Goal: Transaction & Acquisition: Purchase product/service

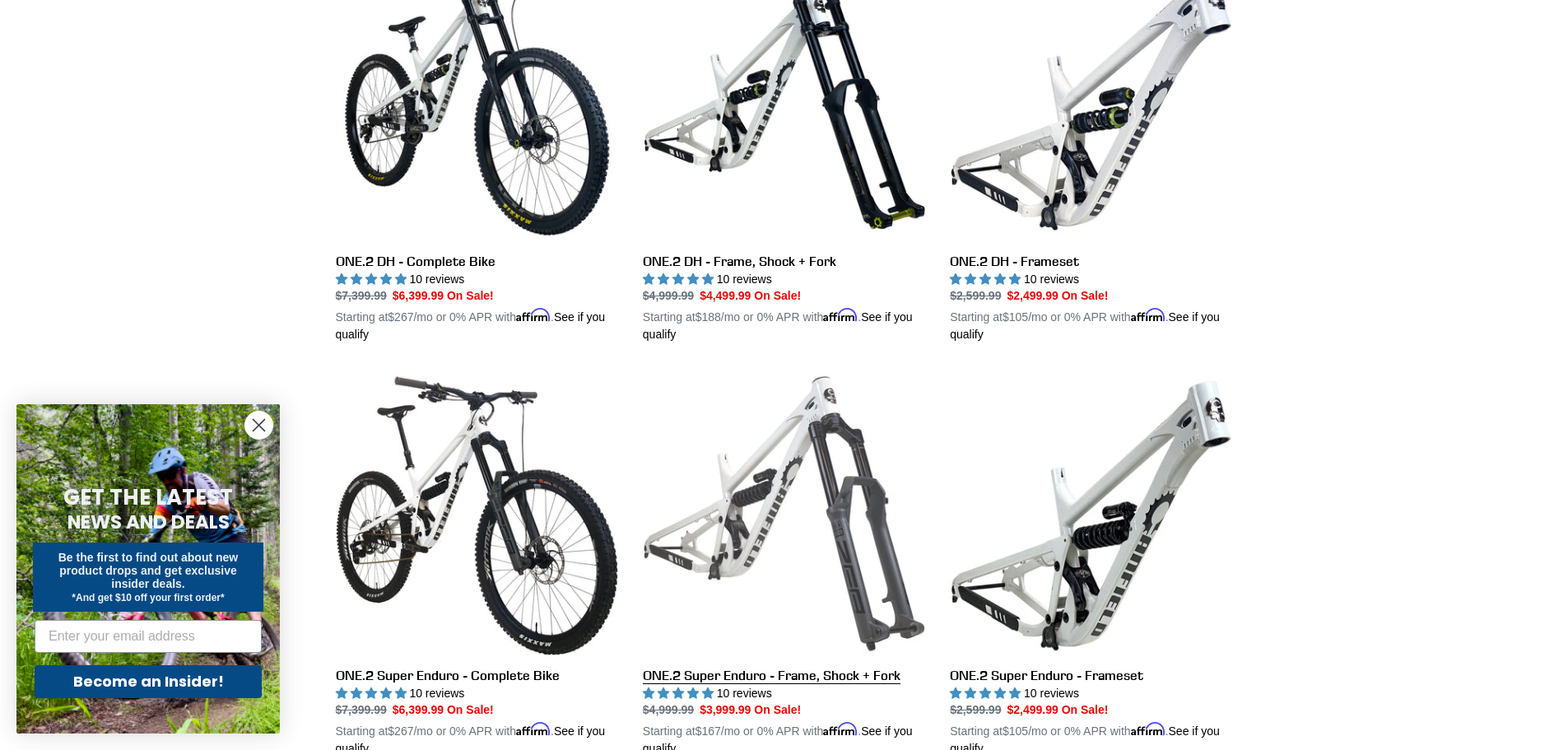
scroll to position [494, 0]
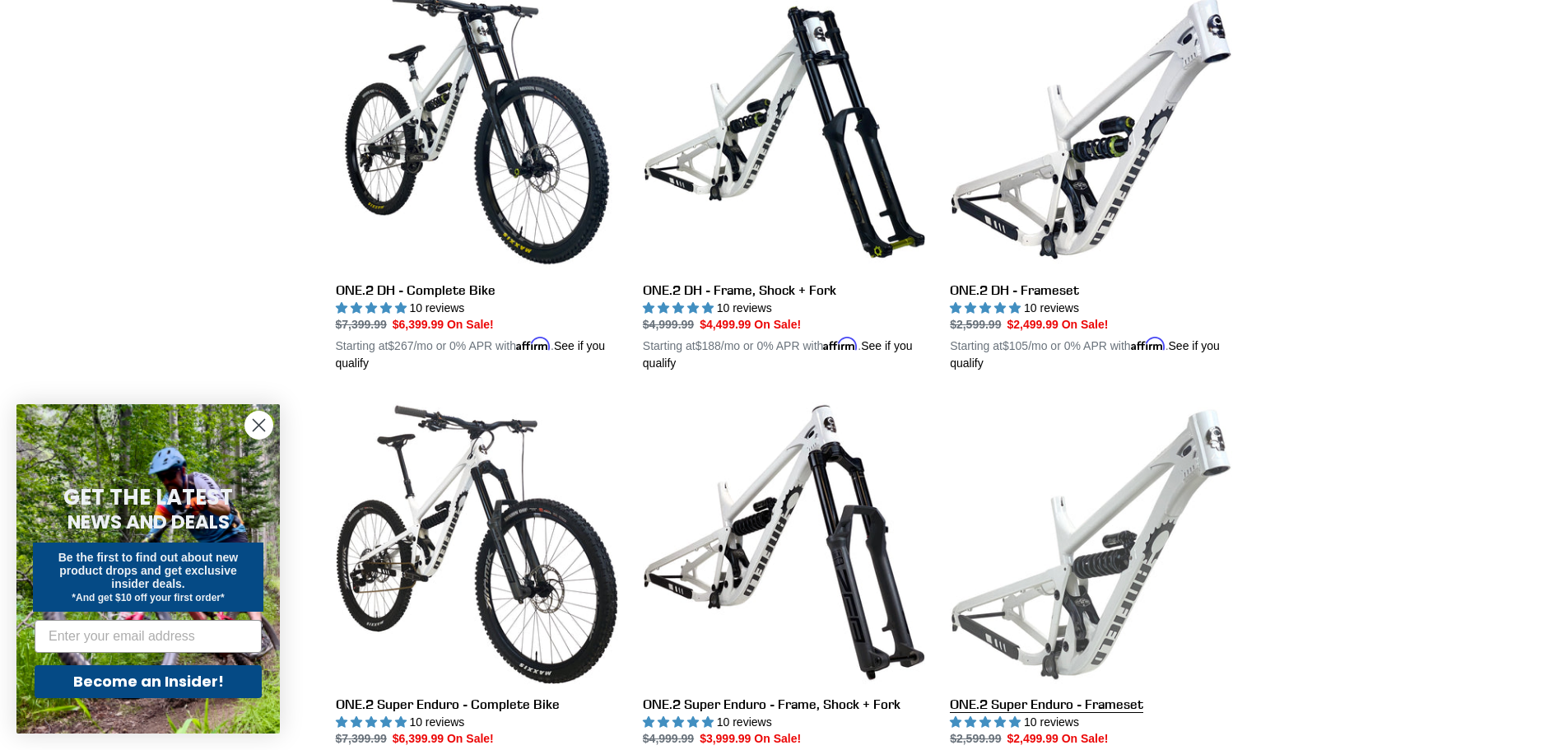
click at [1145, 554] on link "ONE.2 Super Enduro - Frameset" at bounding box center [1091, 593] width 282 height 385
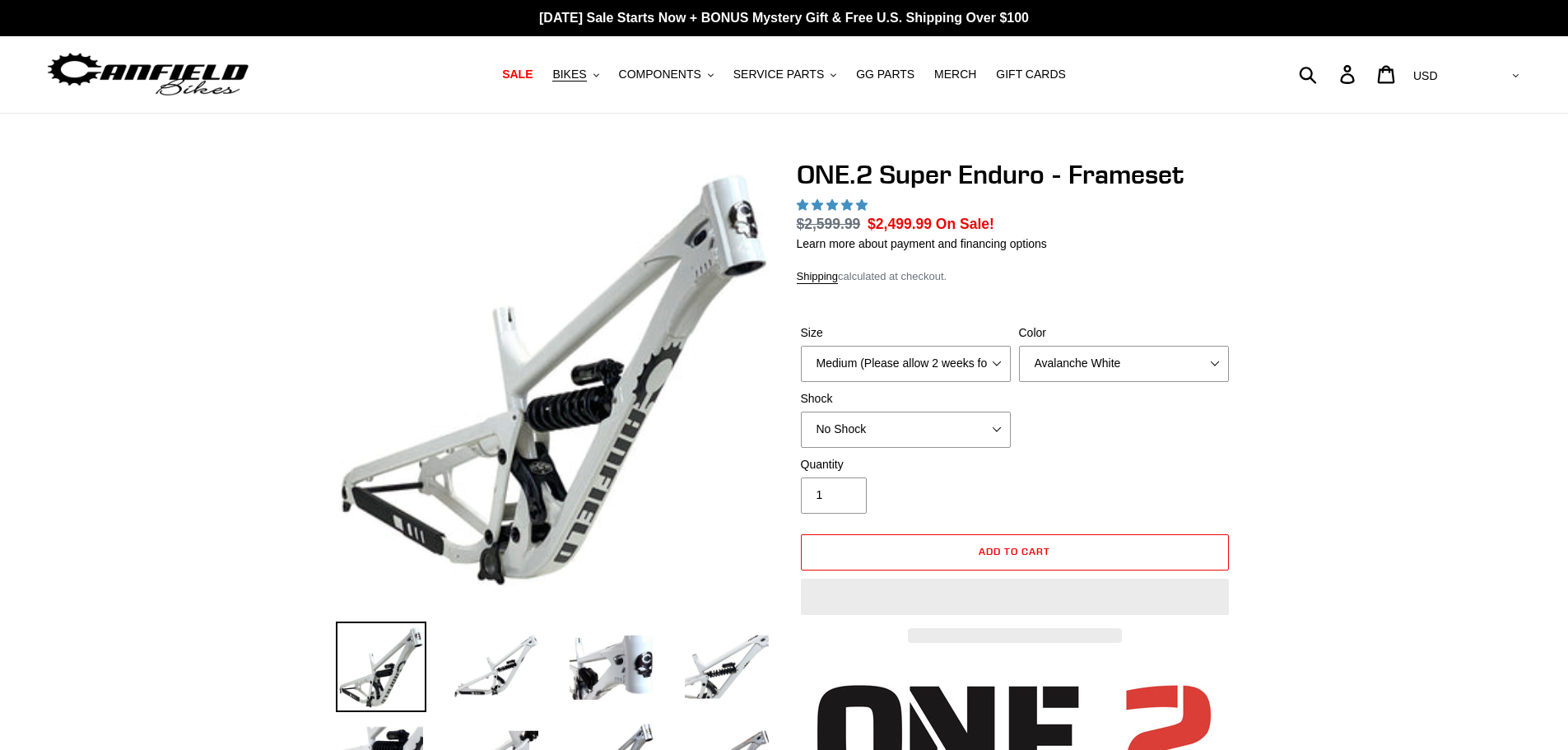
select select "highest-rating"
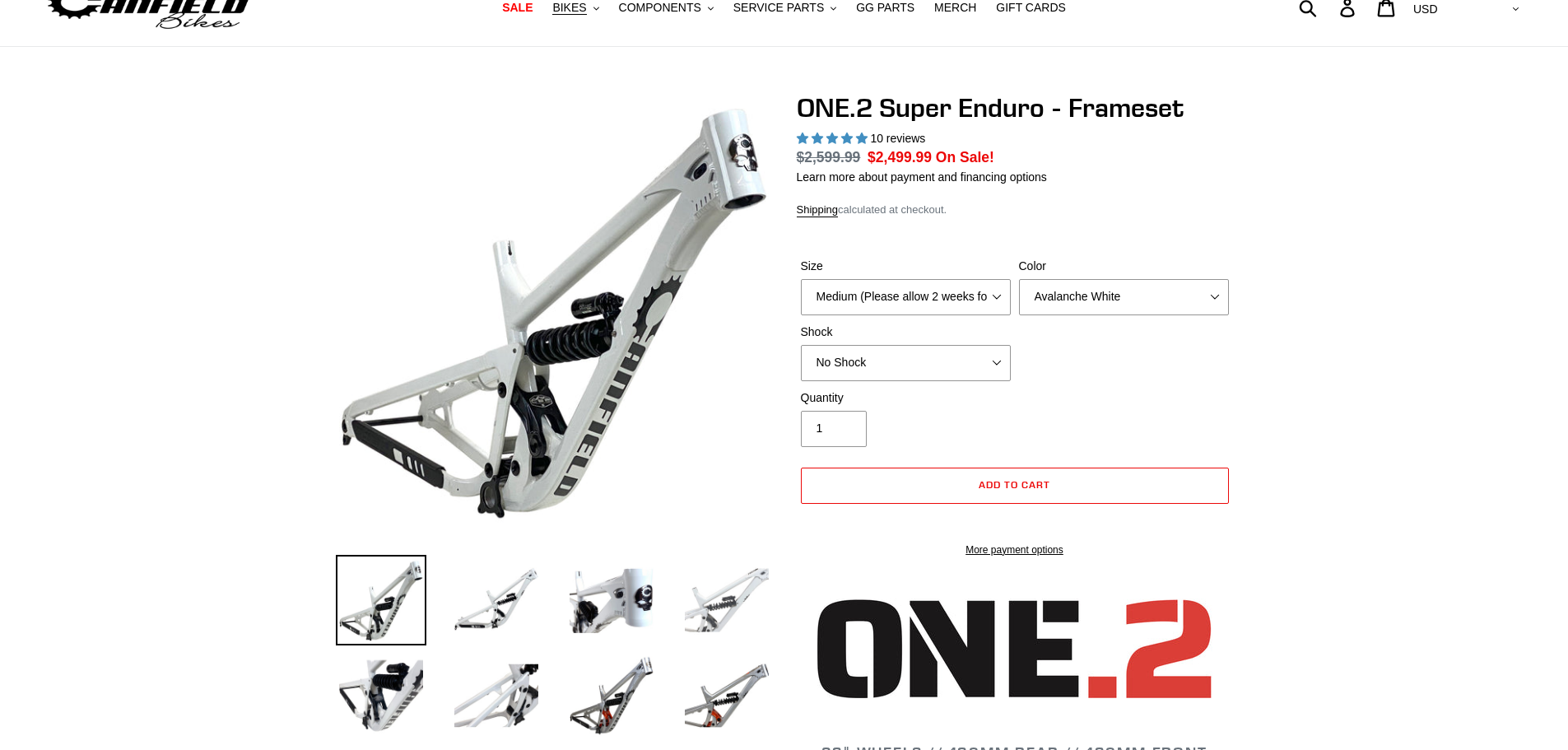
scroll to position [164, 0]
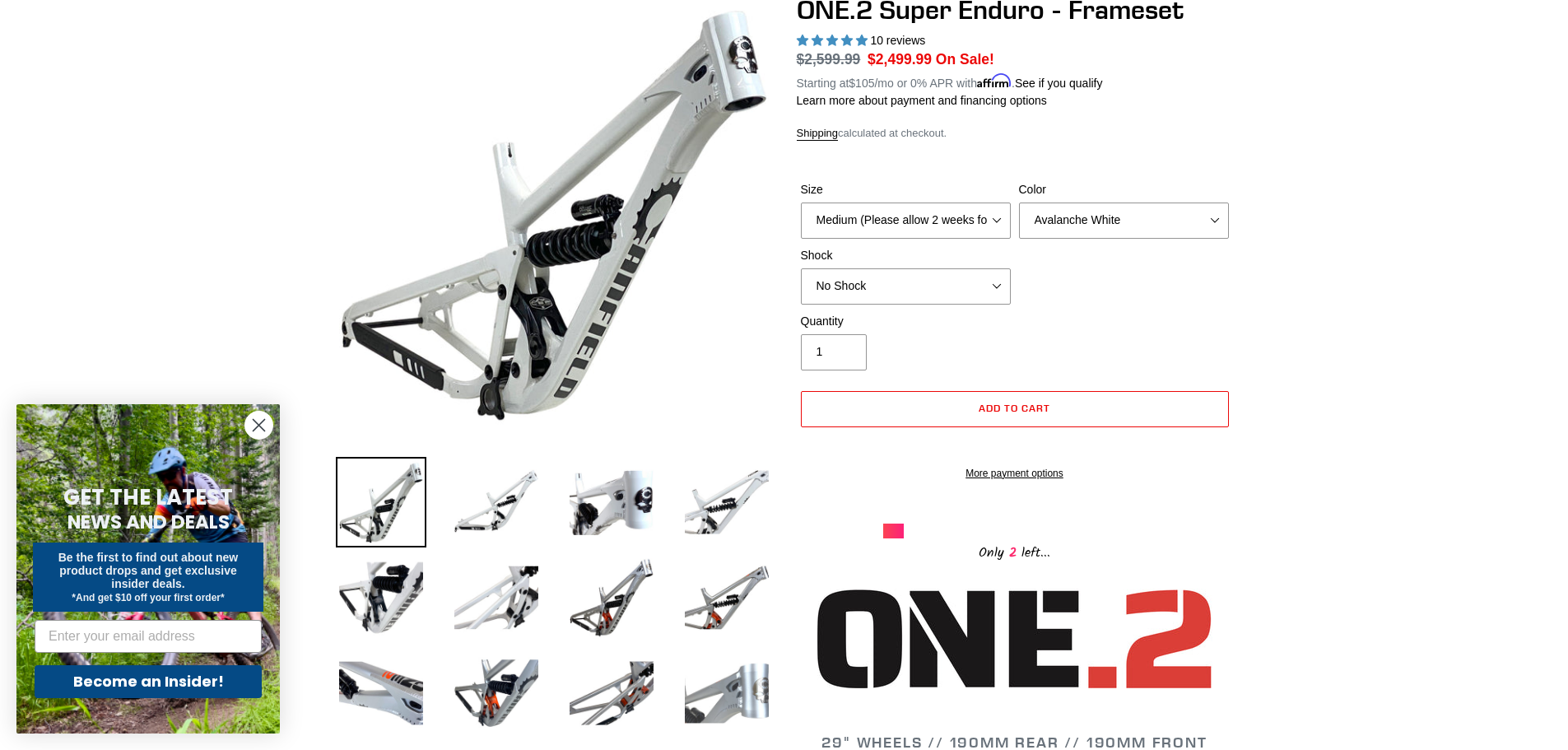
click at [742, 712] on img at bounding box center [727, 693] width 91 height 91
